Goal: Information Seeking & Learning: Learn about a topic

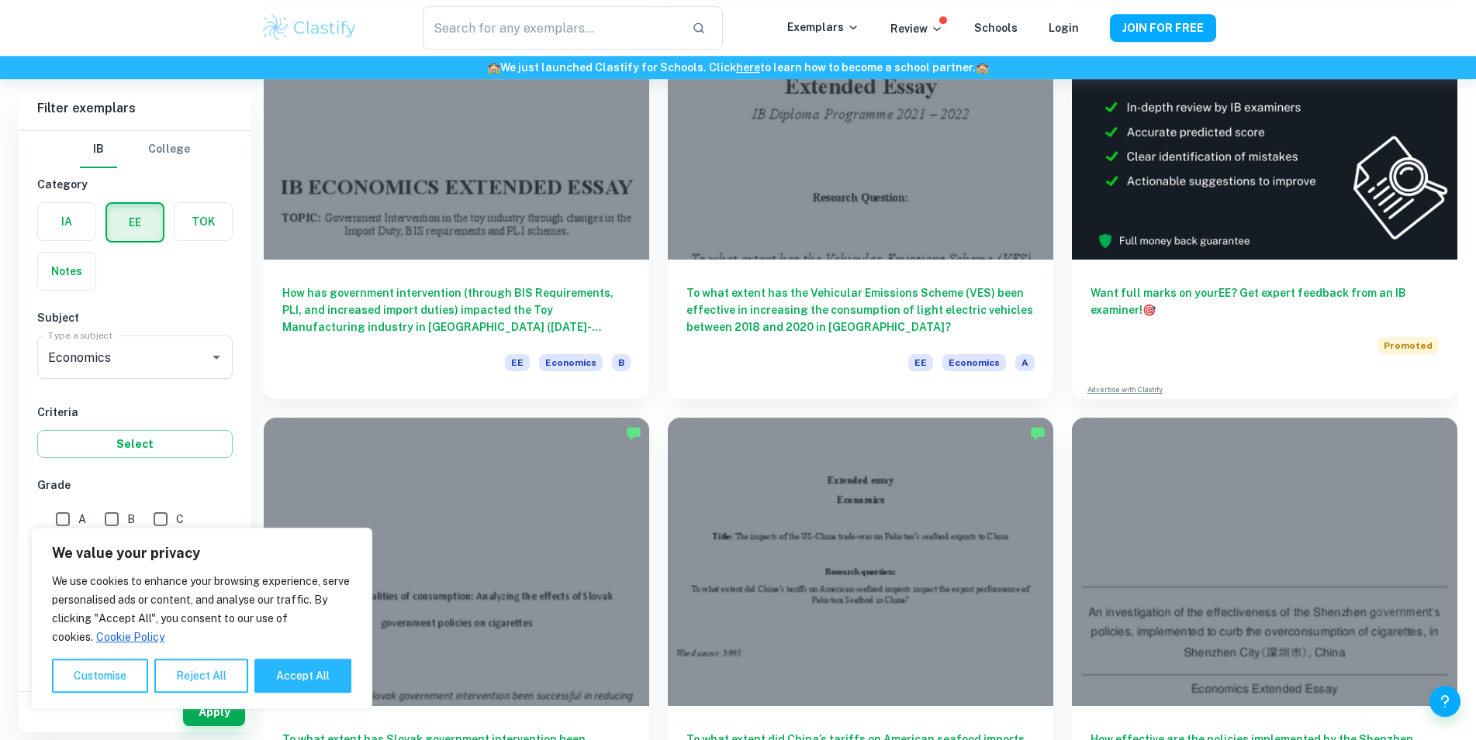
scroll to position [101, 0]
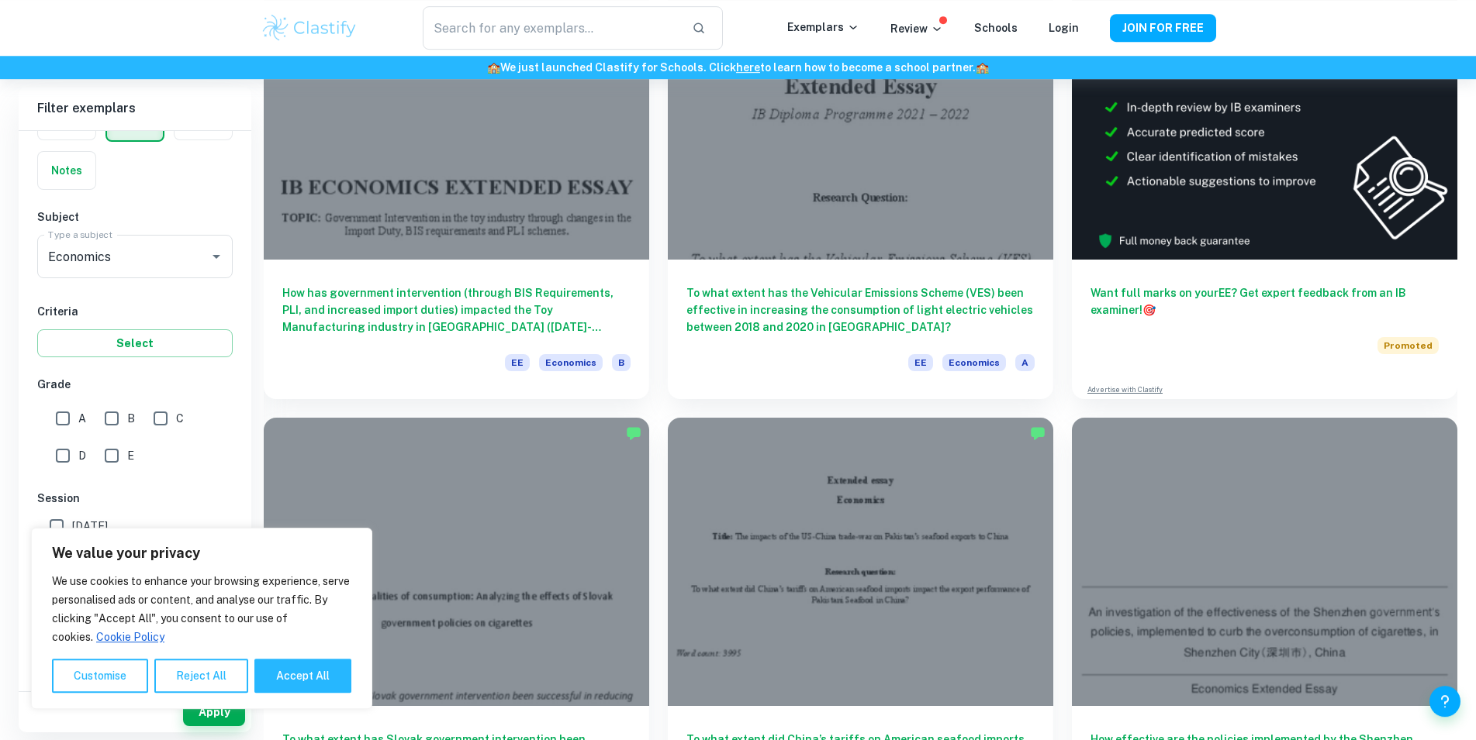
click at [58, 420] on input "A" at bounding box center [62, 418] width 31 height 31
checkbox input "true"
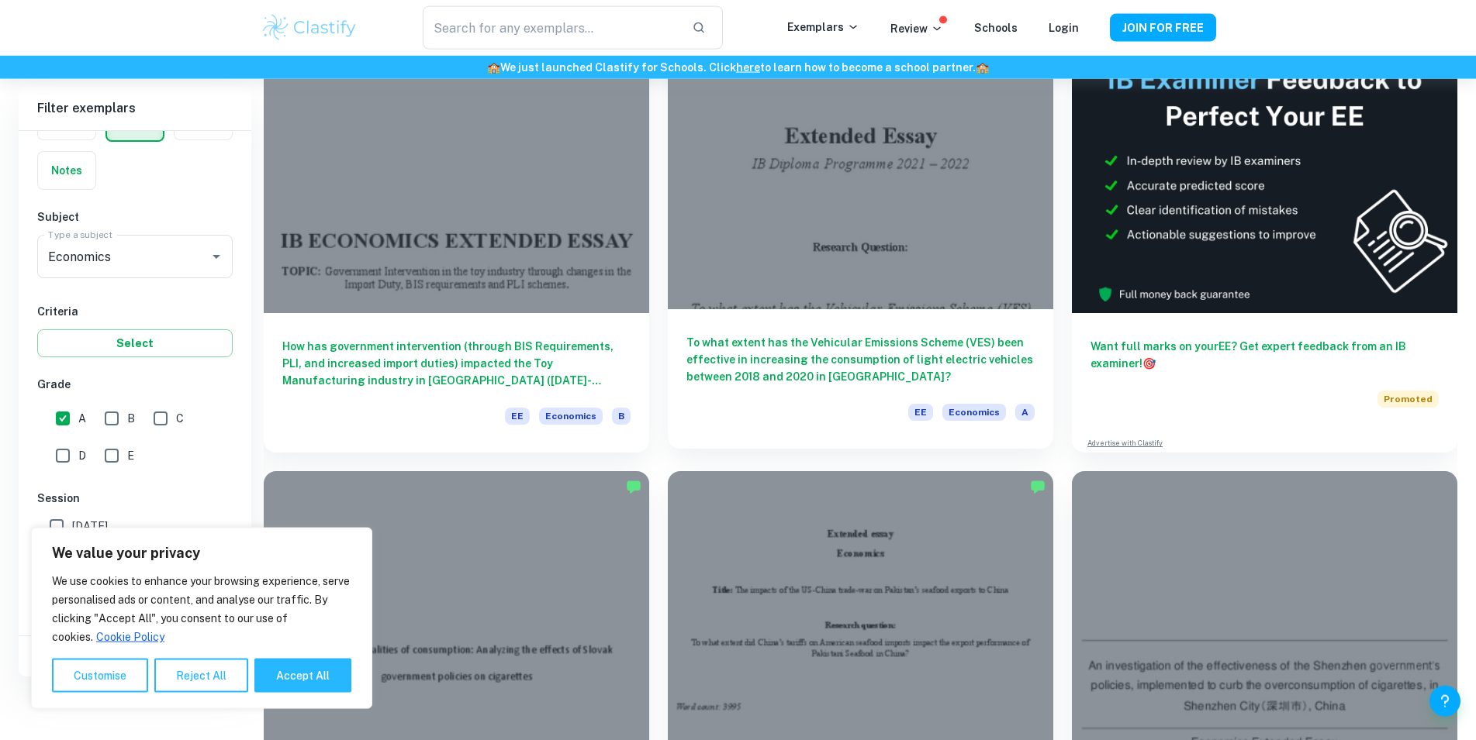
scroll to position [54, 0]
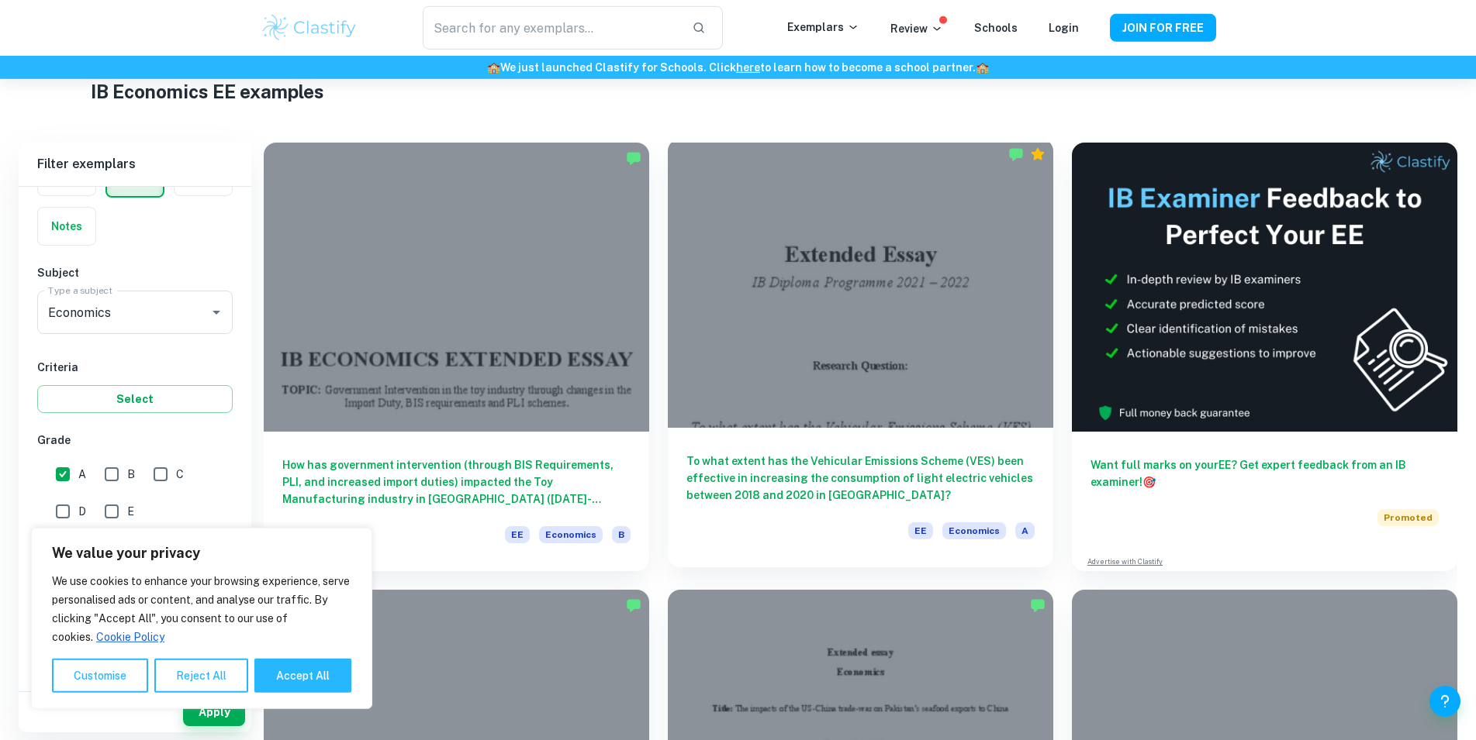
click at [668, 267] on div at bounding box center [860, 283] width 385 height 289
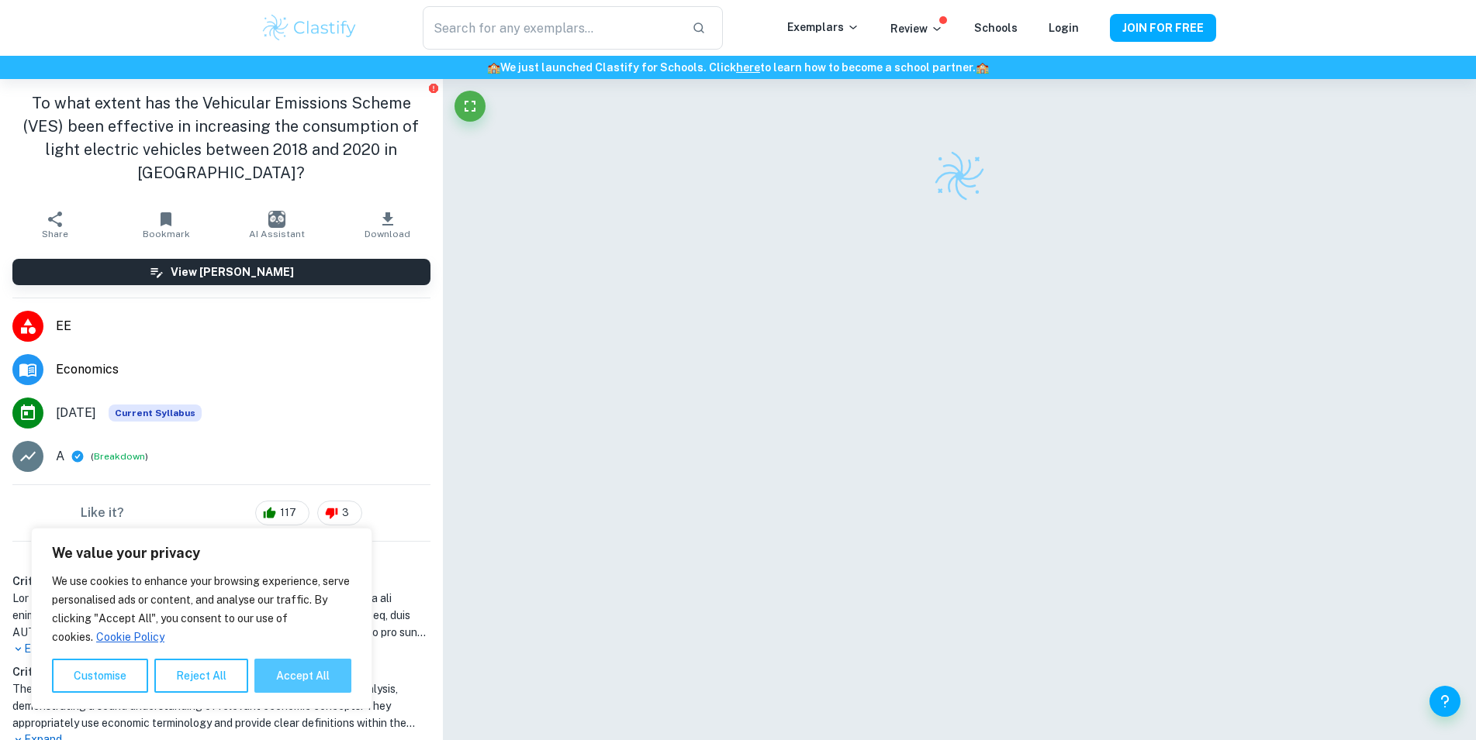
click at [284, 678] on button "Accept All" at bounding box center [302, 676] width 97 height 34
checkbox input "true"
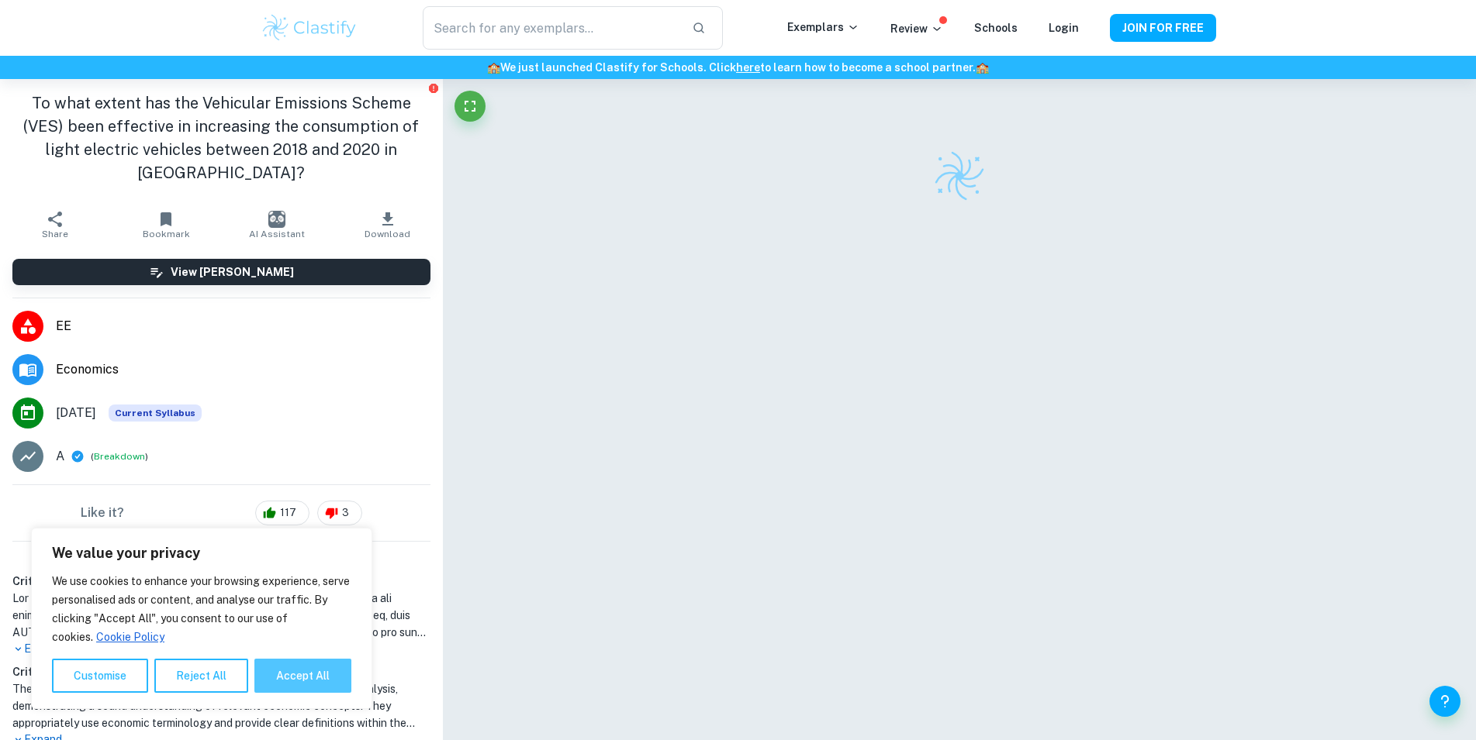
checkbox input "true"
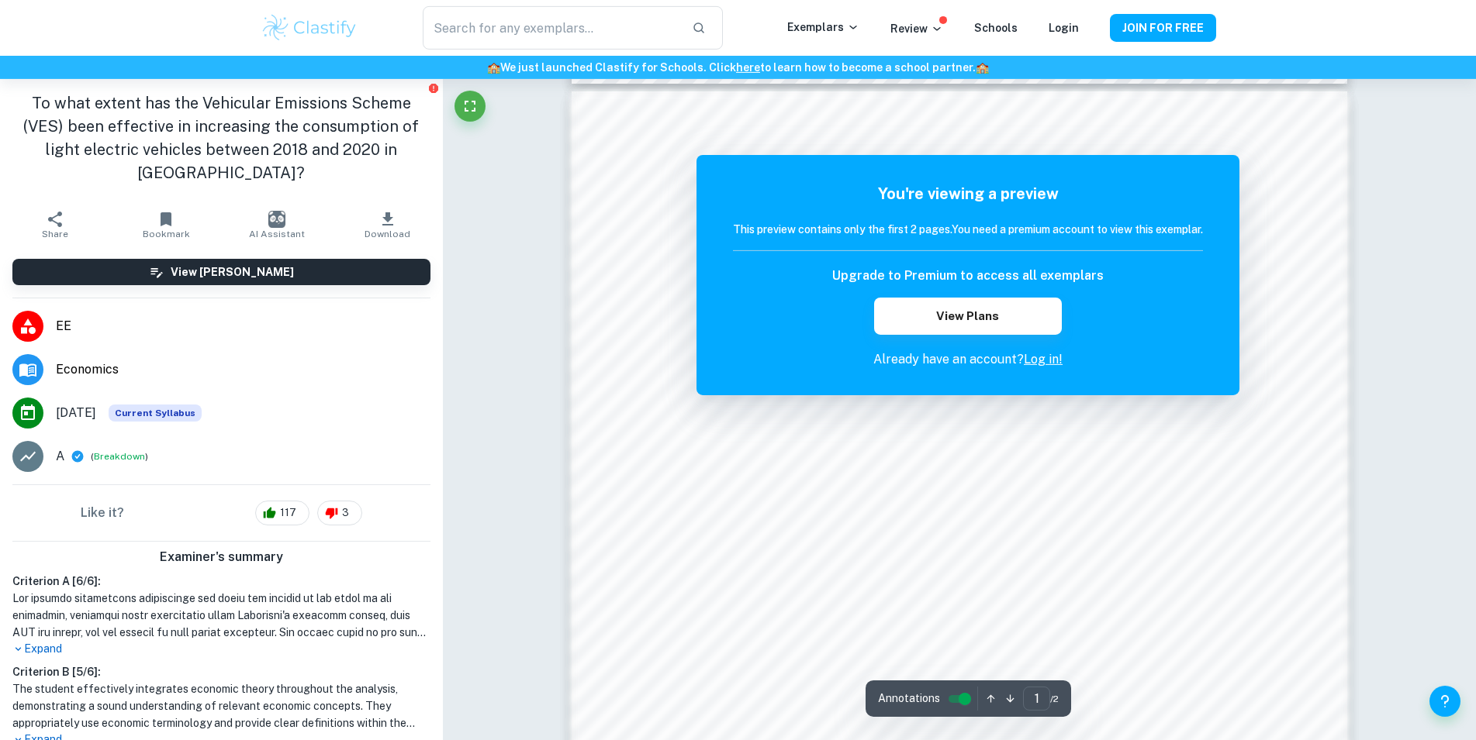
scroll to position [1110, 0]
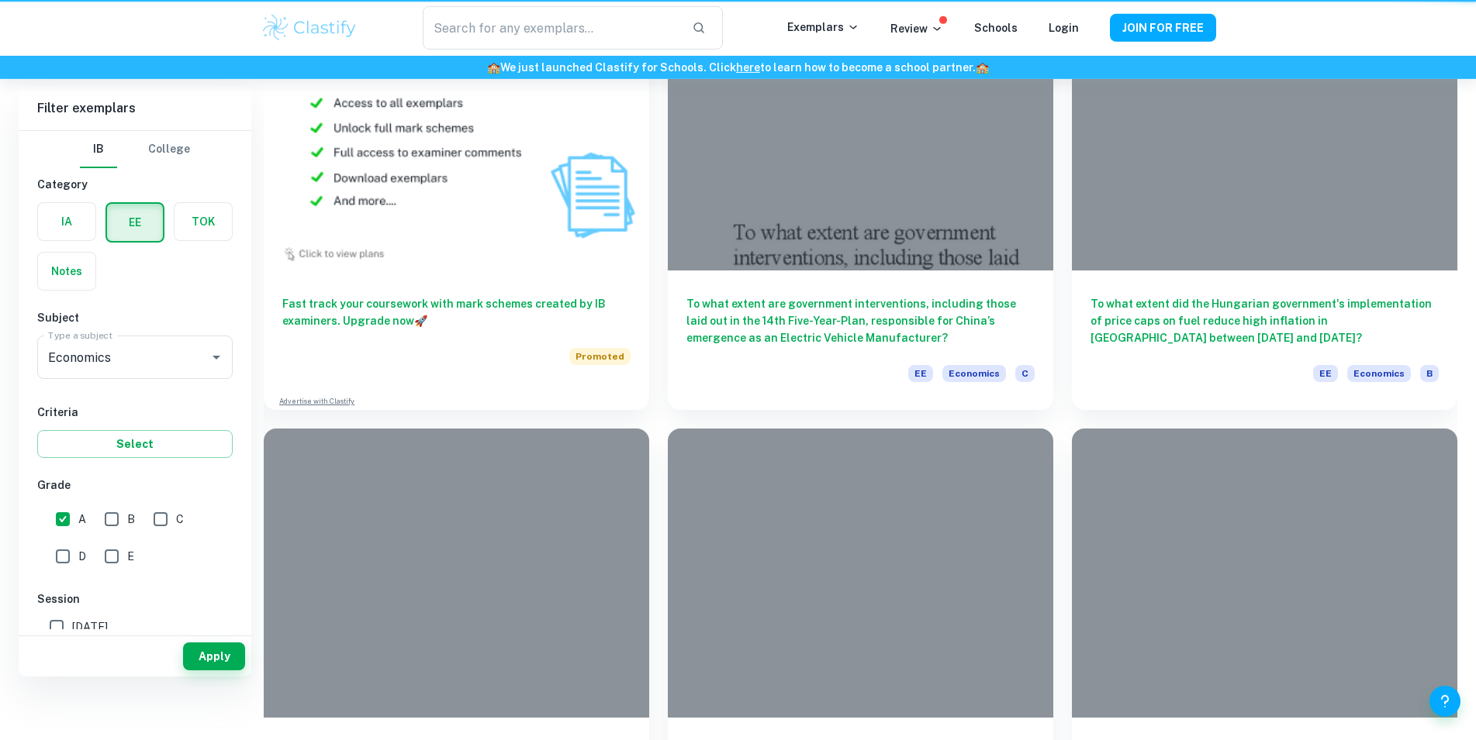
scroll to position [54, 0]
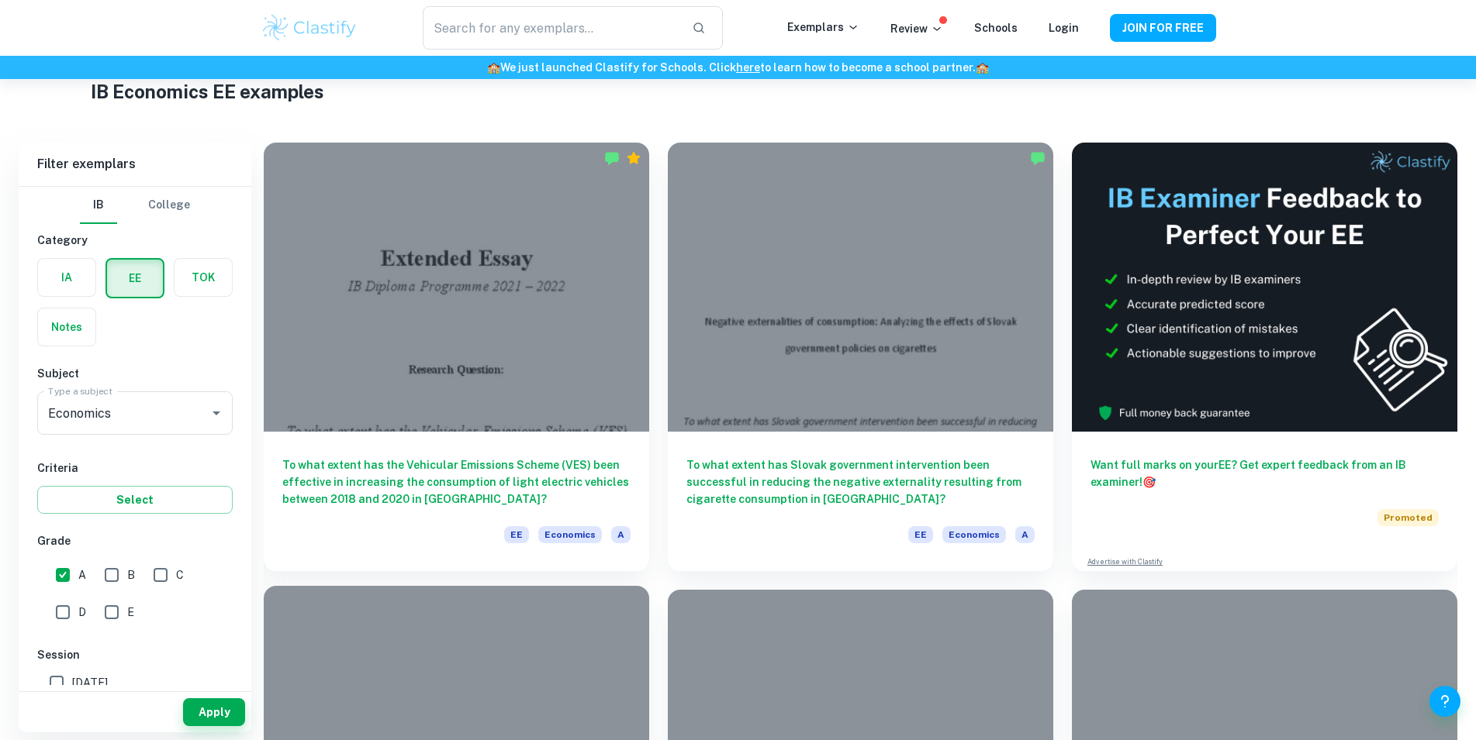
click at [649, 586] on div at bounding box center [456, 730] width 385 height 289
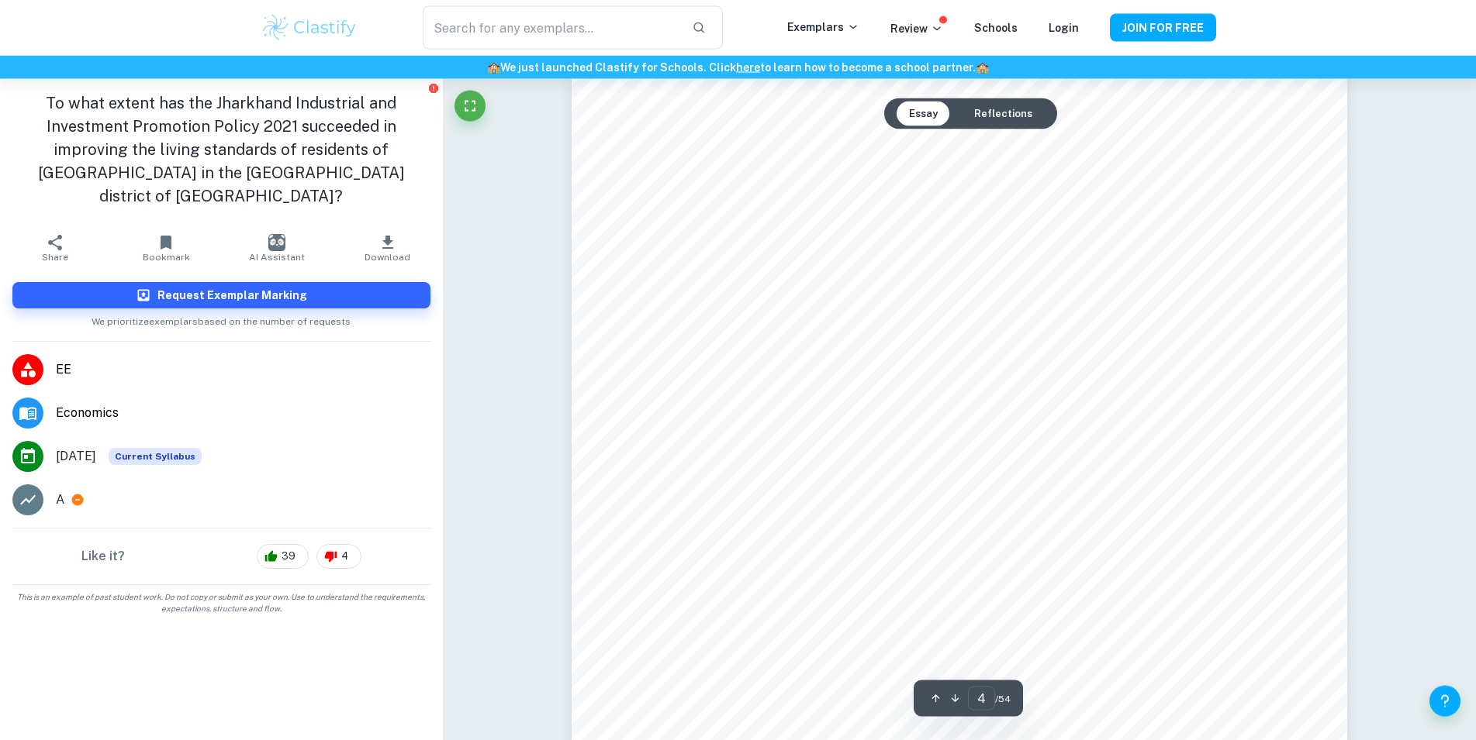
scroll to position [3743, 0]
type input "6"
